Goal: Use online tool/utility

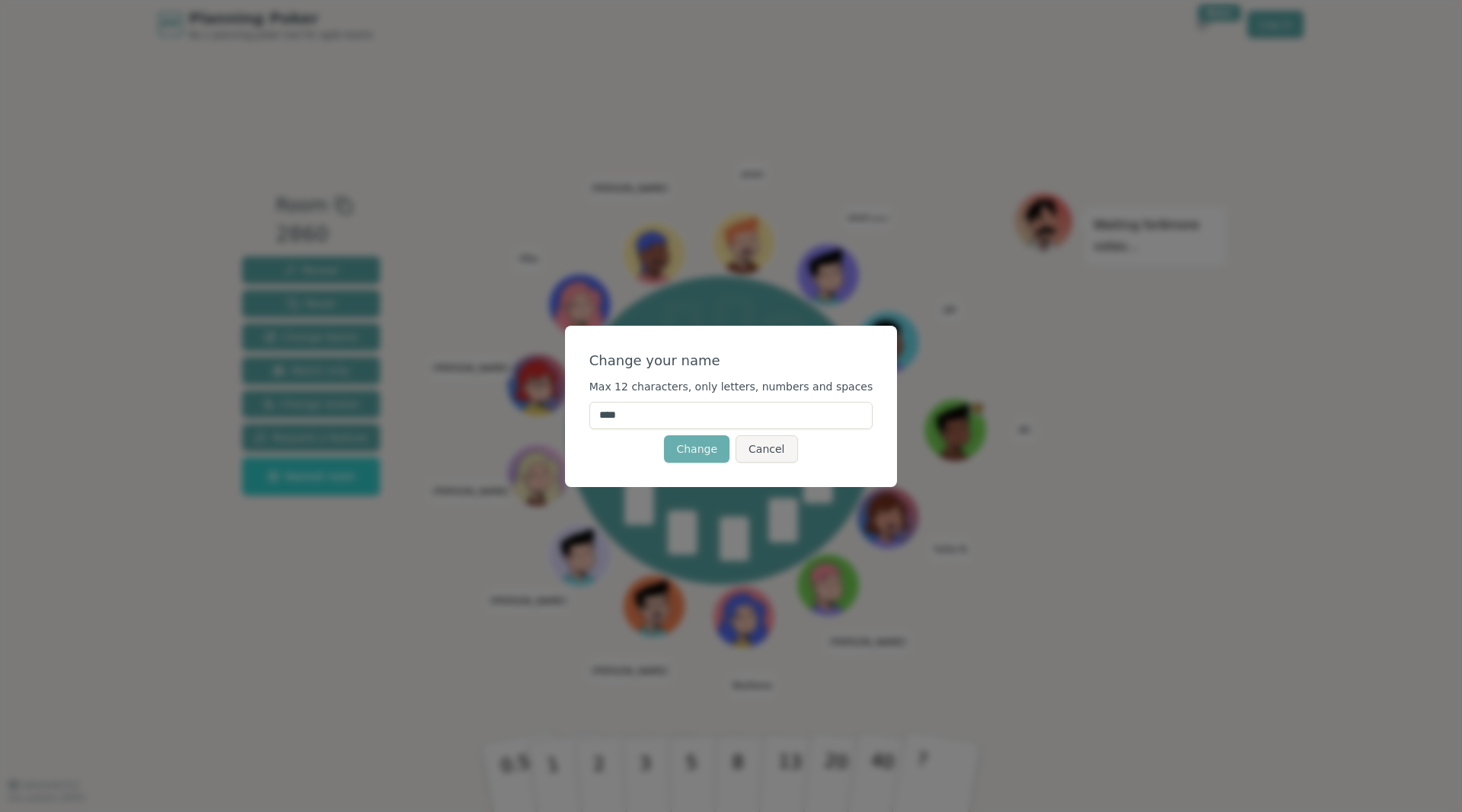
click at [710, 450] on button "Change" at bounding box center [697, 450] width 66 height 27
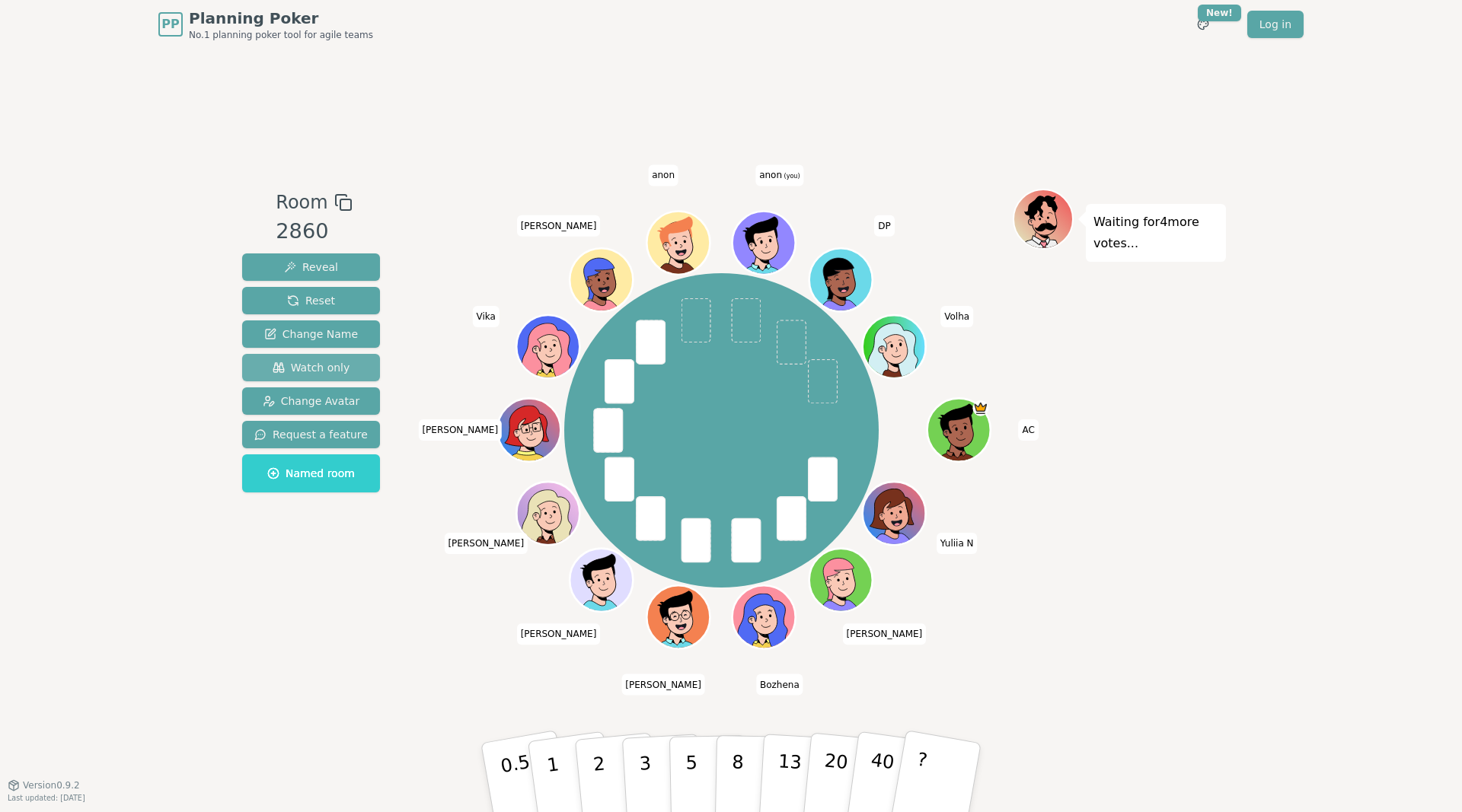
click at [299, 369] on span "Watch only" at bounding box center [311, 368] width 78 height 15
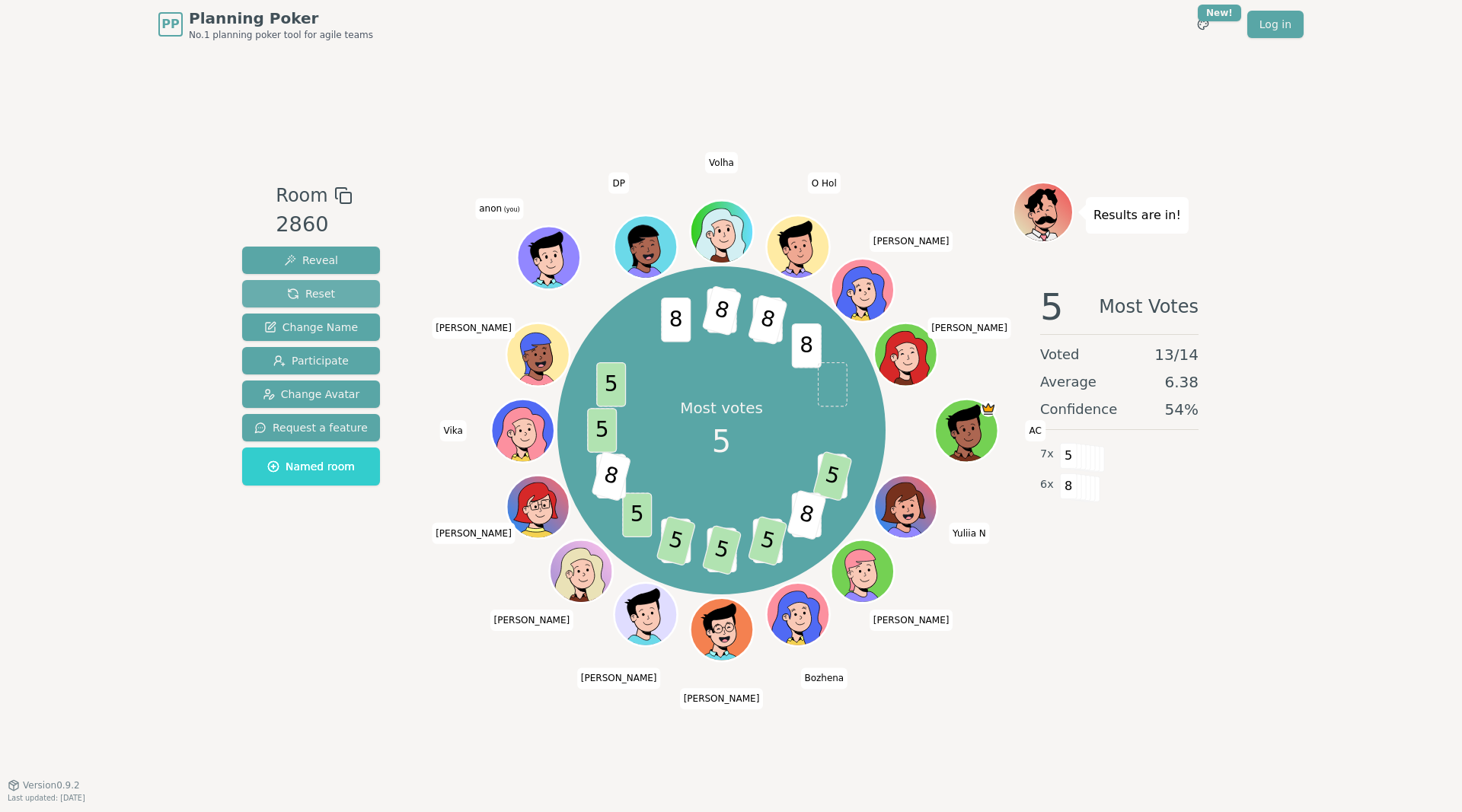
click at [310, 288] on span "Reset" at bounding box center [311, 294] width 48 height 15
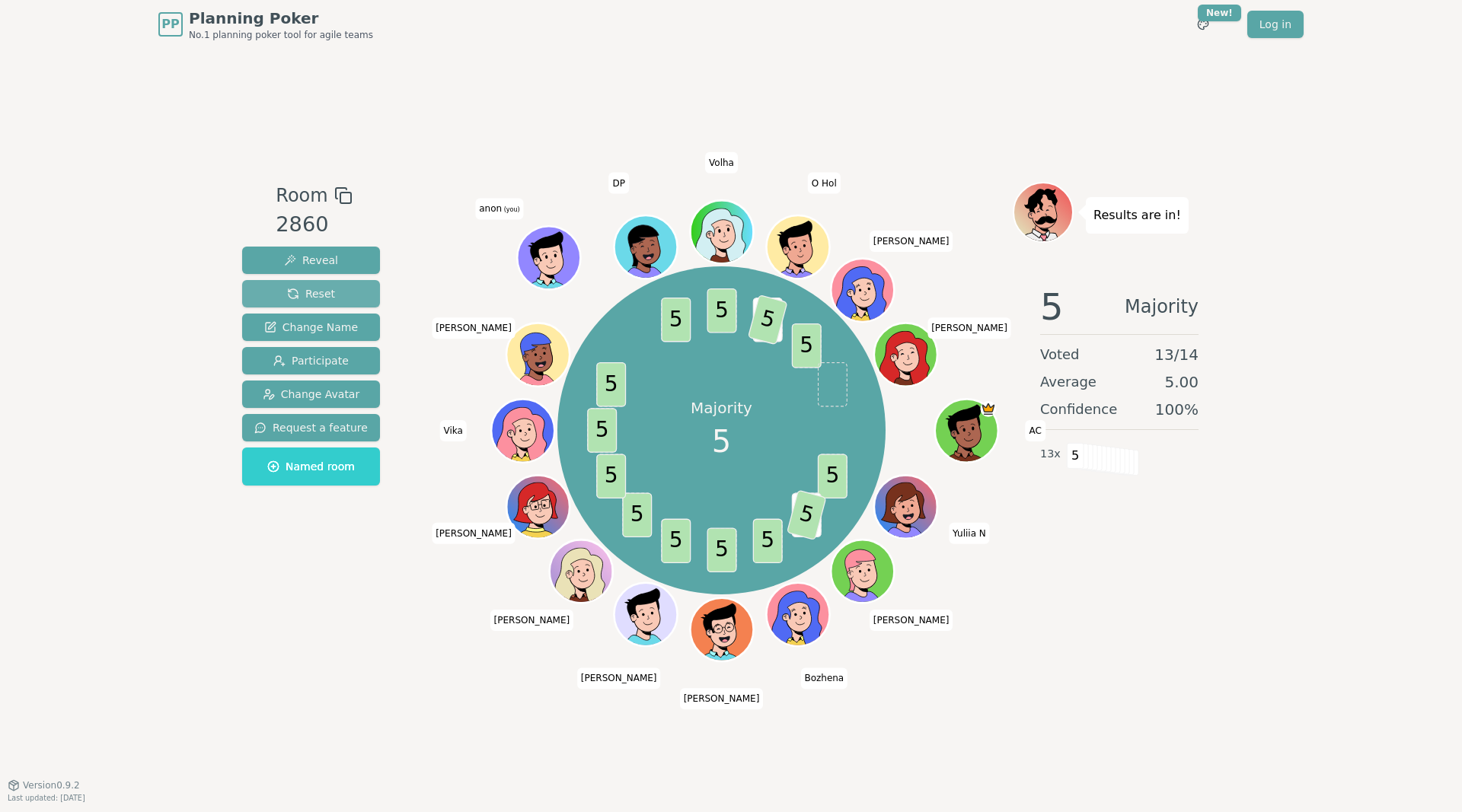
click at [301, 292] on span "Reset" at bounding box center [311, 294] width 48 height 15
click at [334, 298] on button "Reset" at bounding box center [311, 294] width 138 height 27
click at [331, 294] on button "Reset" at bounding box center [311, 294] width 138 height 27
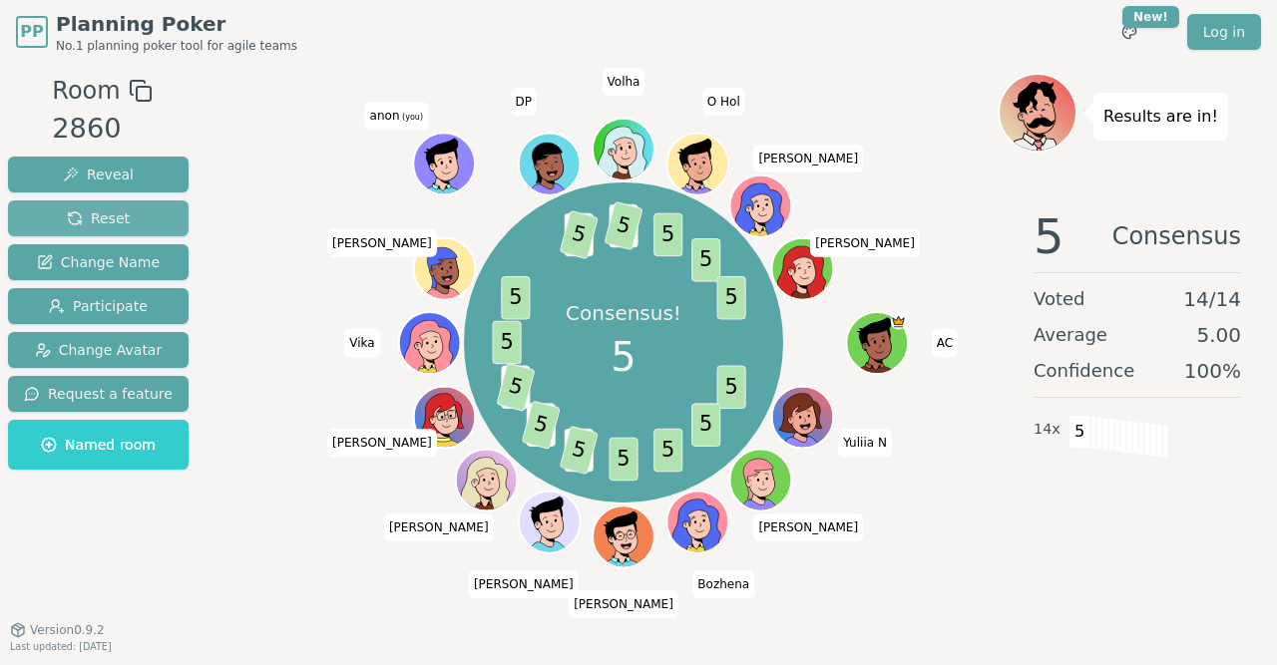
click at [95, 215] on span "Reset" at bounding box center [98, 218] width 63 height 20
